Goal: Use online tool/utility: Utilize a website feature to perform a specific function

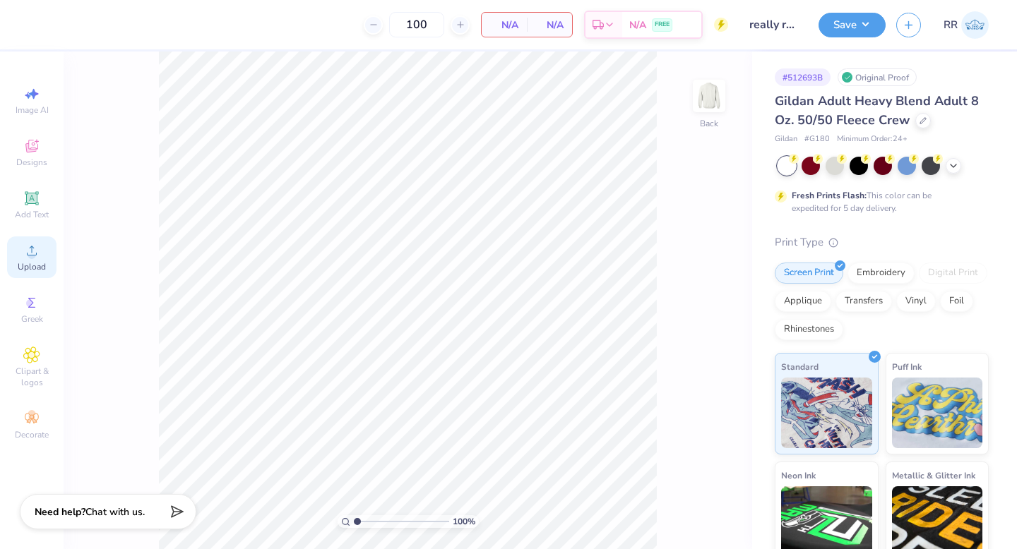
click at [43, 253] on div "Upload" at bounding box center [31, 257] width 49 height 42
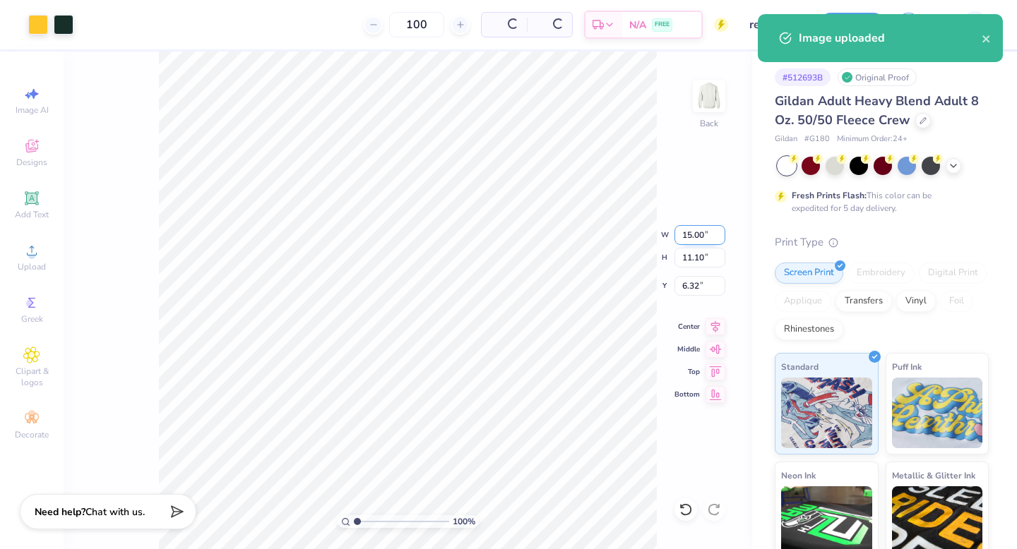
click at [702, 232] on input "15.00" at bounding box center [699, 235] width 51 height 20
type input "3.50"
type input "2.59"
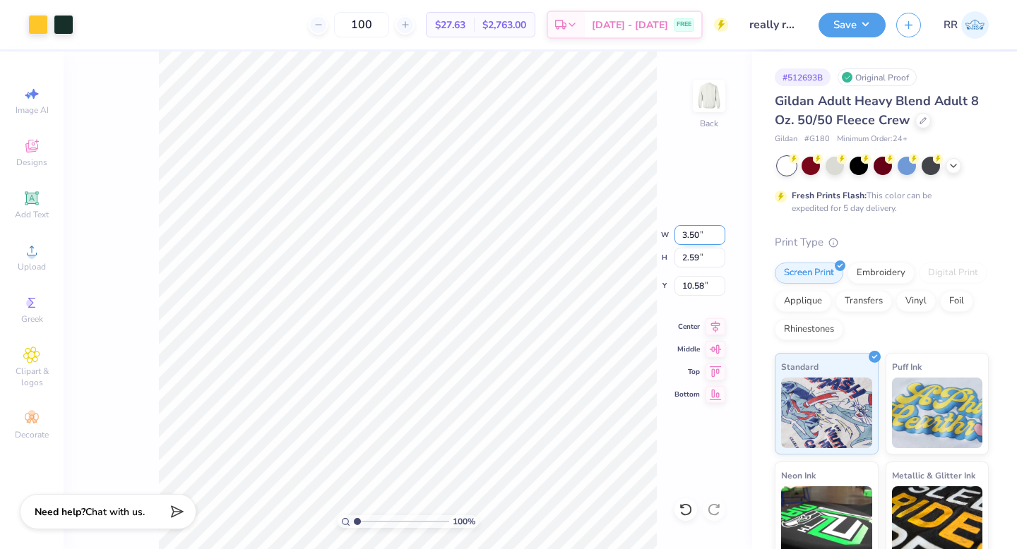
type input "3.00"
click at [709, 96] on img at bounding box center [709, 96] width 56 height 56
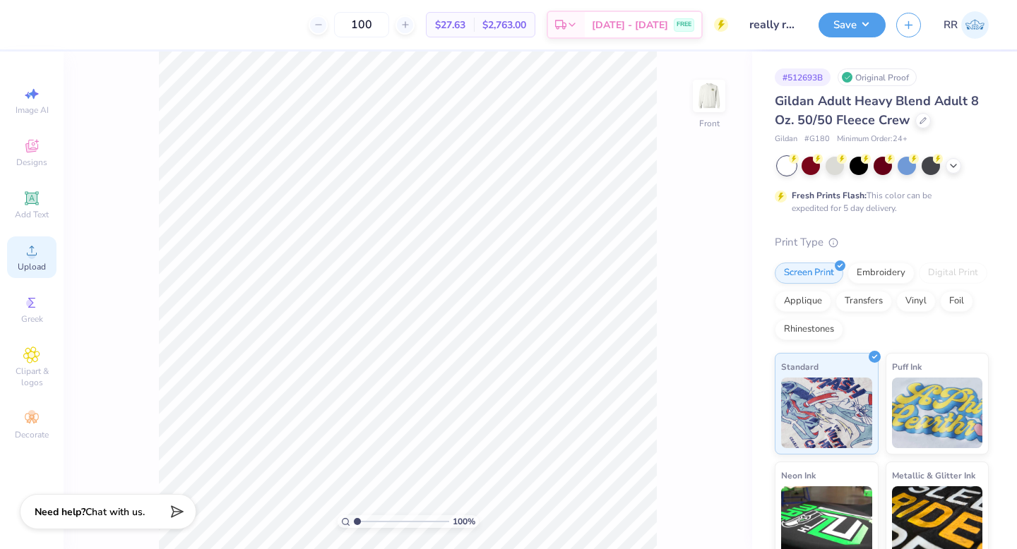
click at [32, 260] on div "Upload" at bounding box center [31, 257] width 49 height 42
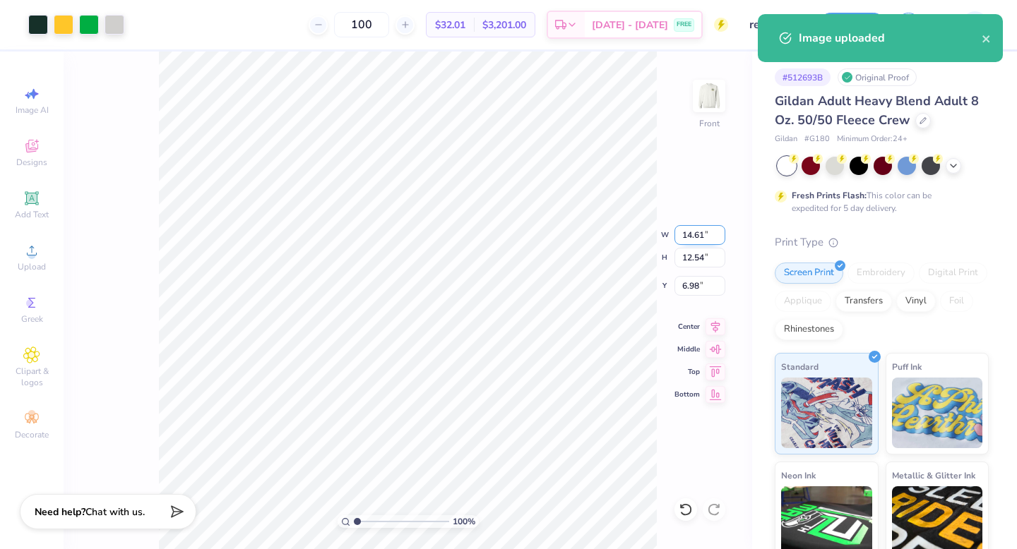
click at [693, 232] on input "14.61" at bounding box center [699, 235] width 51 height 20
type input "12.50"
type input "10.73"
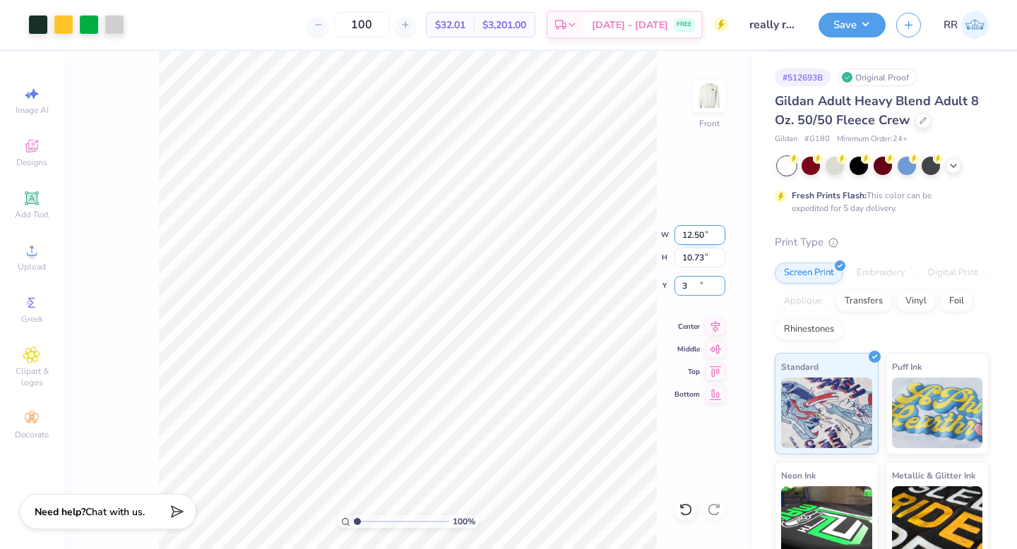
type input "3.00"
click at [847, 22] on button "Save" at bounding box center [851, 23] width 67 height 25
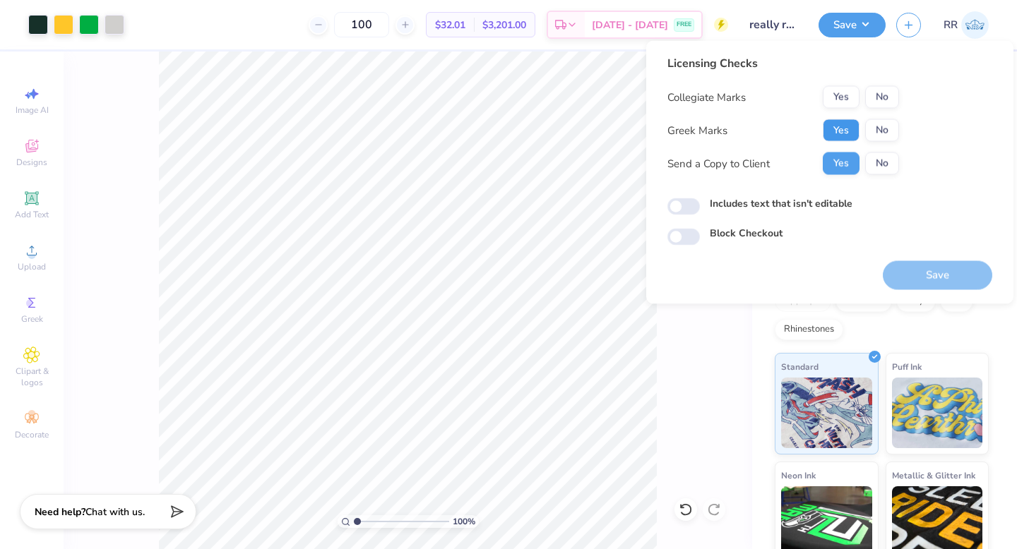
click at [844, 131] on button "Yes" at bounding box center [840, 130] width 37 height 23
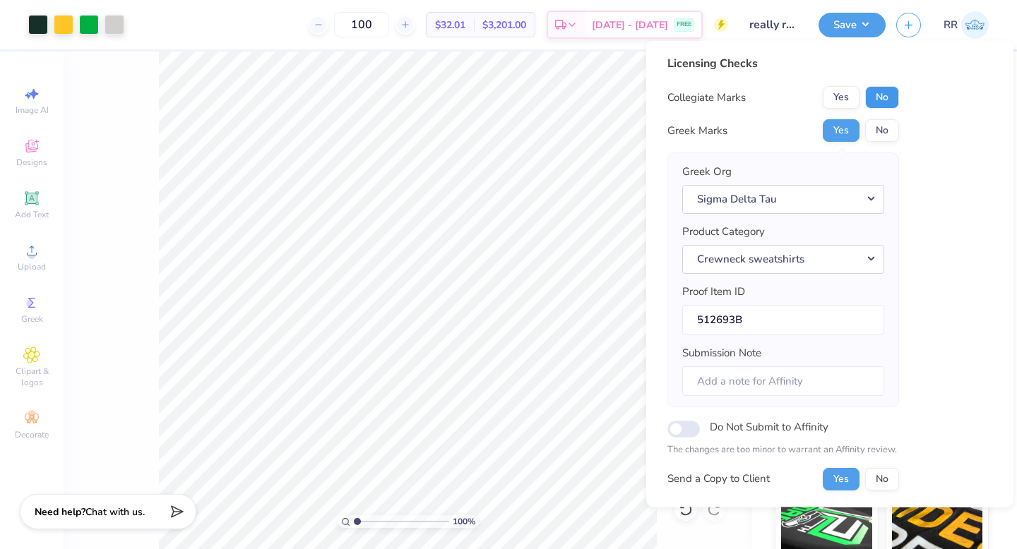
click at [889, 95] on button "No" at bounding box center [882, 97] width 34 height 23
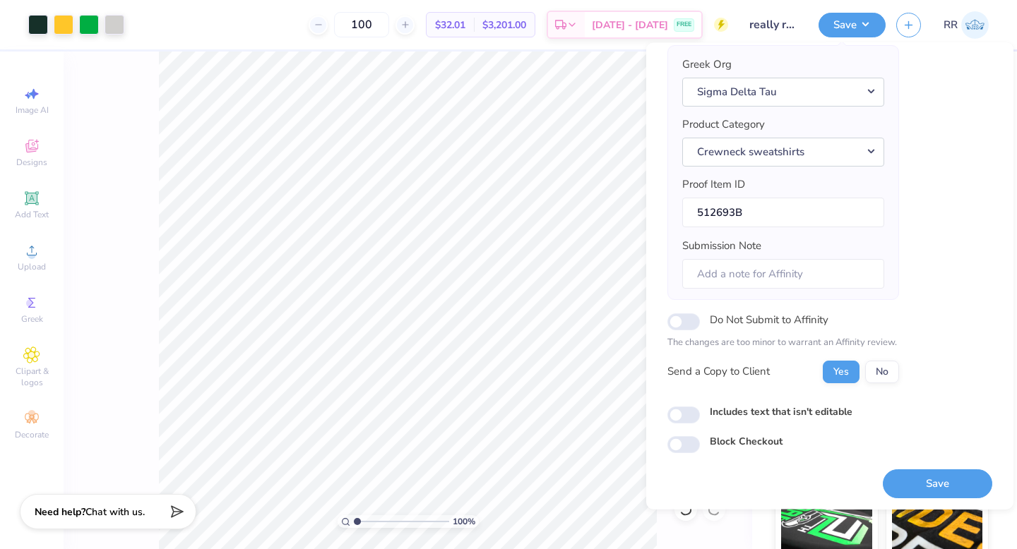
scroll to position [111, 0]
click at [945, 478] on button "Save" at bounding box center [936, 481] width 109 height 29
